Goal: Use online tool/utility: Utilize a website feature to perform a specific function

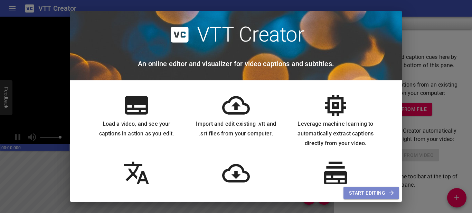
click at [369, 191] on span "Start Editing" at bounding box center [371, 192] width 45 height 9
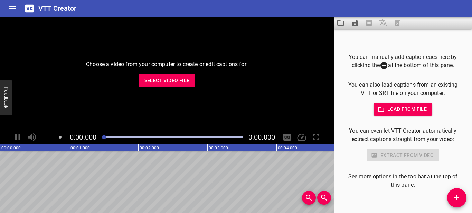
click at [186, 76] on span "Select Video File" at bounding box center [167, 80] width 45 height 9
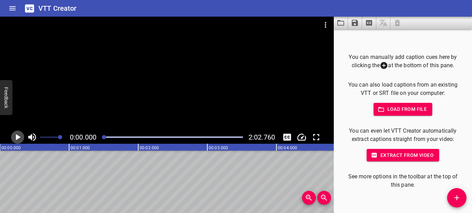
click at [18, 137] on icon "Play/Pause" at bounding box center [18, 137] width 5 height 6
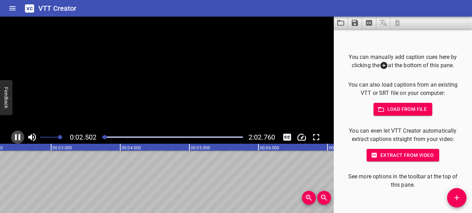
click at [18, 137] on icon "Play/Pause" at bounding box center [17, 137] width 10 height 10
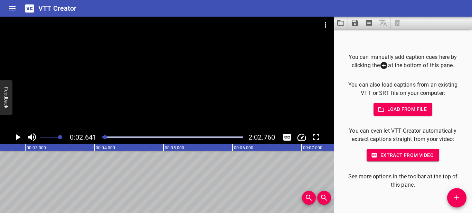
scroll to position [0, 183]
click at [367, 22] on icon "Extract captions from video" at bounding box center [369, 23] width 6 height 6
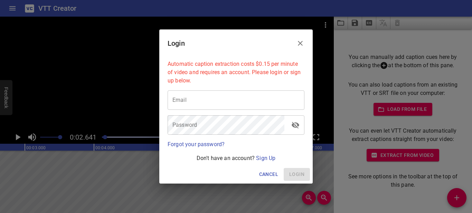
click at [297, 45] on icon "Close" at bounding box center [300, 43] width 8 height 8
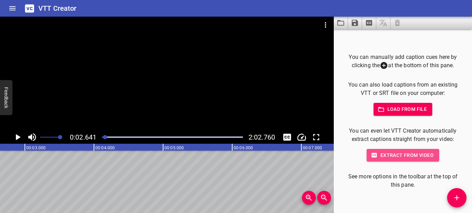
click at [387, 158] on span "Extract from video" at bounding box center [403, 155] width 62 height 9
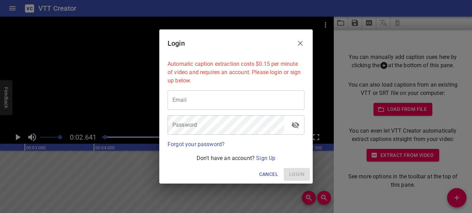
click at [300, 43] on icon "Close" at bounding box center [300, 43] width 5 height 5
